Goal: Find specific page/section: Find specific page/section

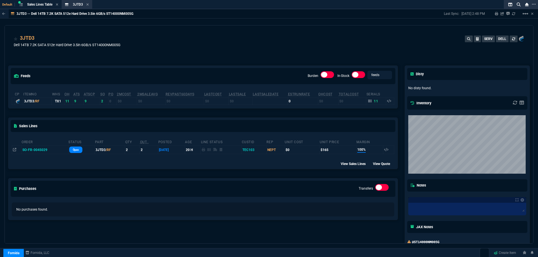
drag, startPoint x: 88, startPoint y: 5, endPoint x: 81, endPoint y: 5, distance: 7.6
click at [88, 5] on icon at bounding box center [88, 4] width 2 height 2
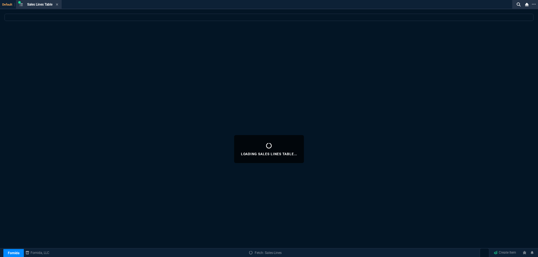
click at [58, 4] on icon at bounding box center [57, 4] width 2 height 2
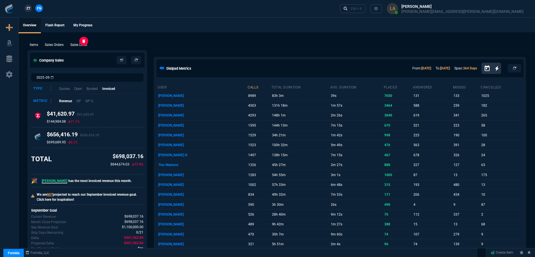
click at [83, 45] on p "Sales Lines" at bounding box center [78, 44] width 17 height 5
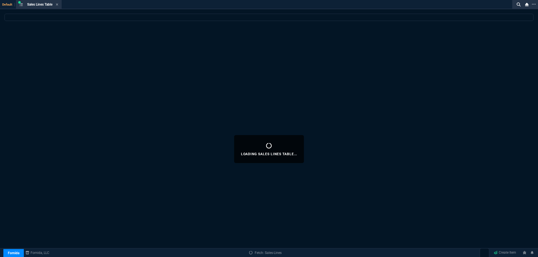
select select
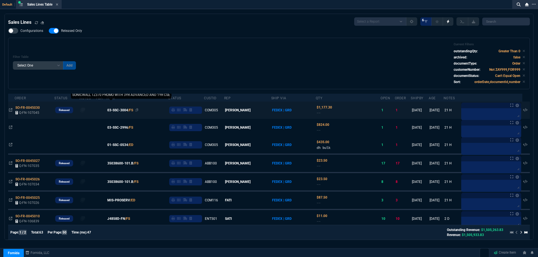
click at [126, 112] on span "03-SSC-3004" at bounding box center [117, 110] width 21 height 5
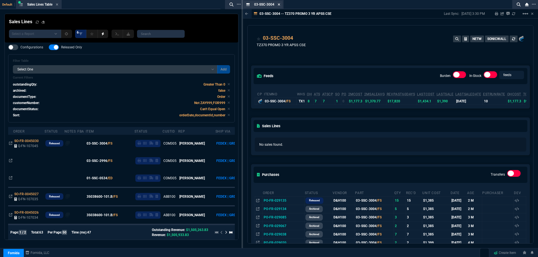
click at [280, 4] on icon at bounding box center [279, 4] width 3 height 3
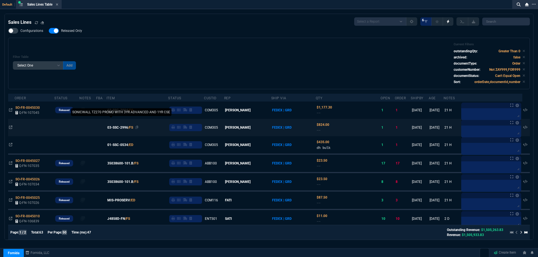
click at [122, 128] on span "03-SSC-2996" at bounding box center [117, 127] width 21 height 5
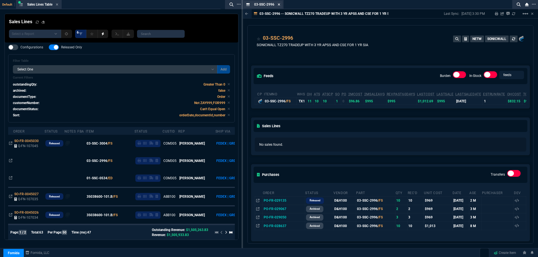
click at [280, 4] on icon at bounding box center [279, 4] width 2 height 2
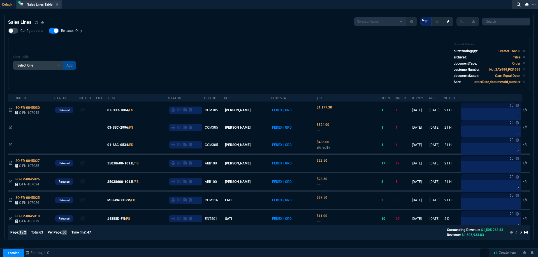
click at [58, 6] on icon at bounding box center [57, 4] width 3 height 3
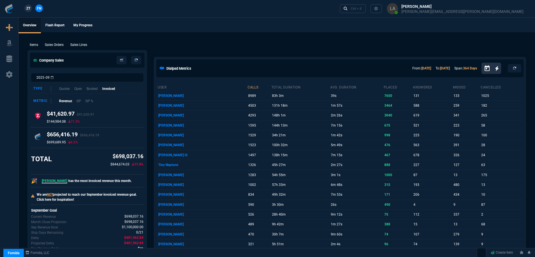
click at [31, 7] on link "ZT" at bounding box center [28, 8] width 8 height 8
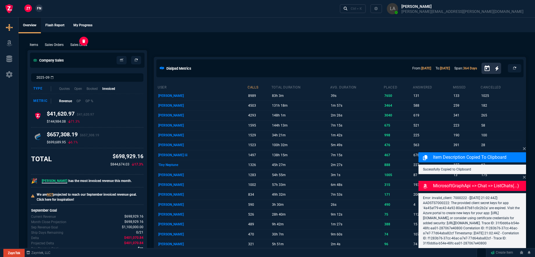
click at [88, 46] on div "Sales Lines" at bounding box center [78, 44] width 21 height 5
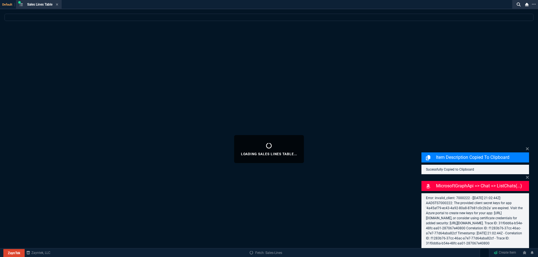
select select
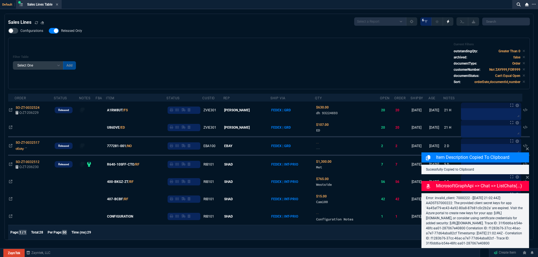
click at [64, 29] on label "Released Only" at bounding box center [68, 31] width 39 height 6
click at [49, 31] on input "Released Only" at bounding box center [48, 31] width 0 height 0
checkbox input "false"
click at [175, 45] on div "Filter Table Select One Add Filter () Age () ATS () Cond (itemVariantCode) Cust…" at bounding box center [269, 64] width 512 height 42
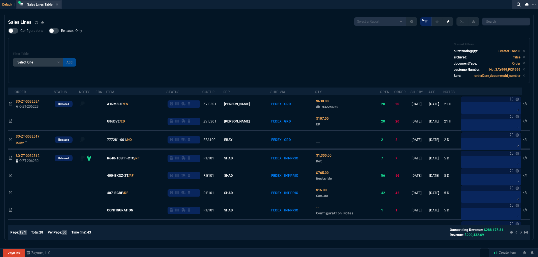
click at [59, 7] on div "Sales Lines Table Sales Line" at bounding box center [38, 4] width 43 height 7
